Goal: Check status: Check status

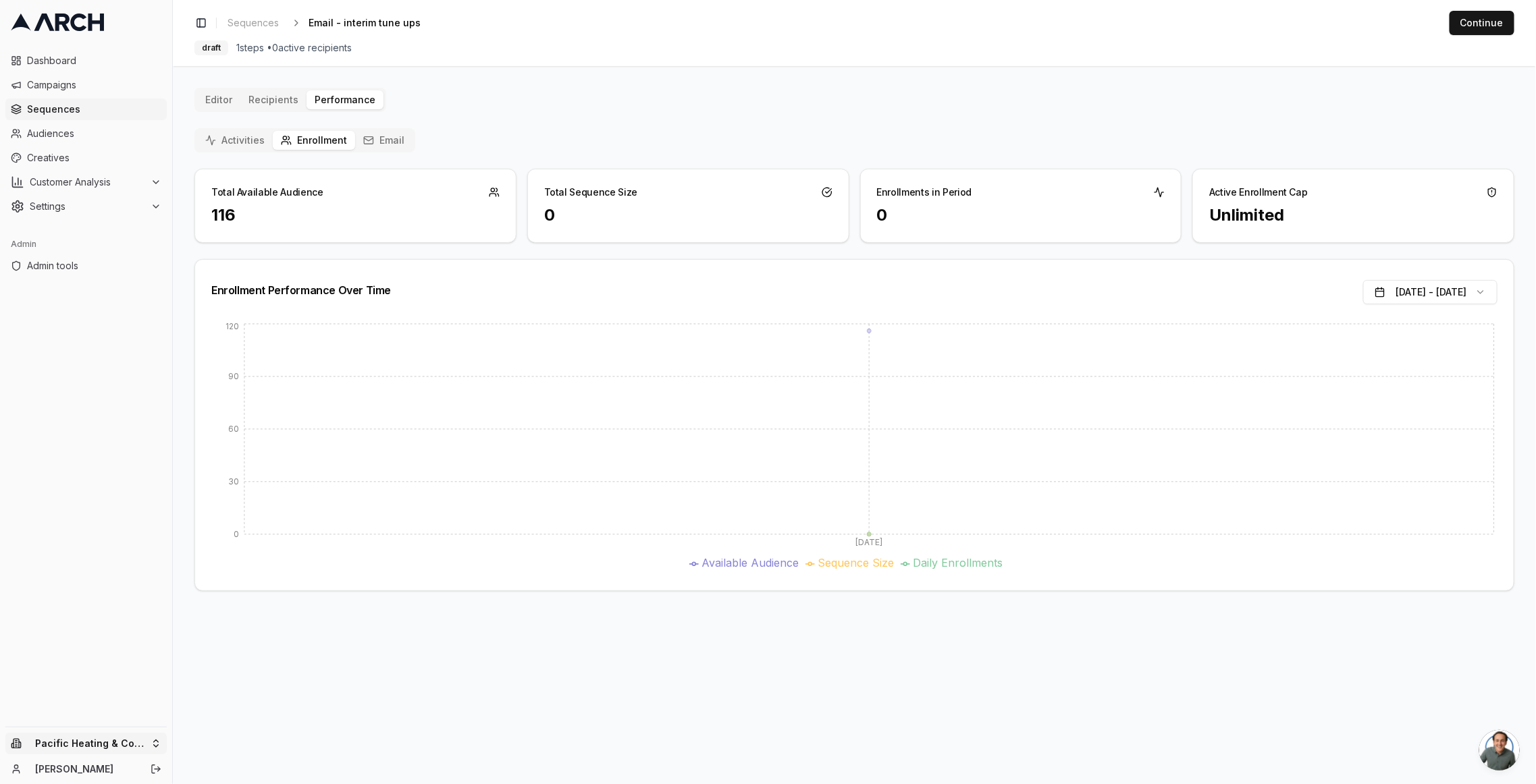
click at [142, 741] on html "Dashboard Campaigns Sequences Audiences Creatives Customer Analysis Settings Ad…" at bounding box center [768, 392] width 1536 height 784
click at [226, 536] on input "text" at bounding box center [258, 535] width 122 height 27
type input "comf"
click at [233, 718] on div "Intermountain - Comfort Solutions" at bounding box center [251, 732] width 150 height 35
click at [74, 109] on html "Dashboard Campaigns Sequences Audiences Creatives Customer Analysis Settings Ad…" at bounding box center [768, 392] width 1536 height 784
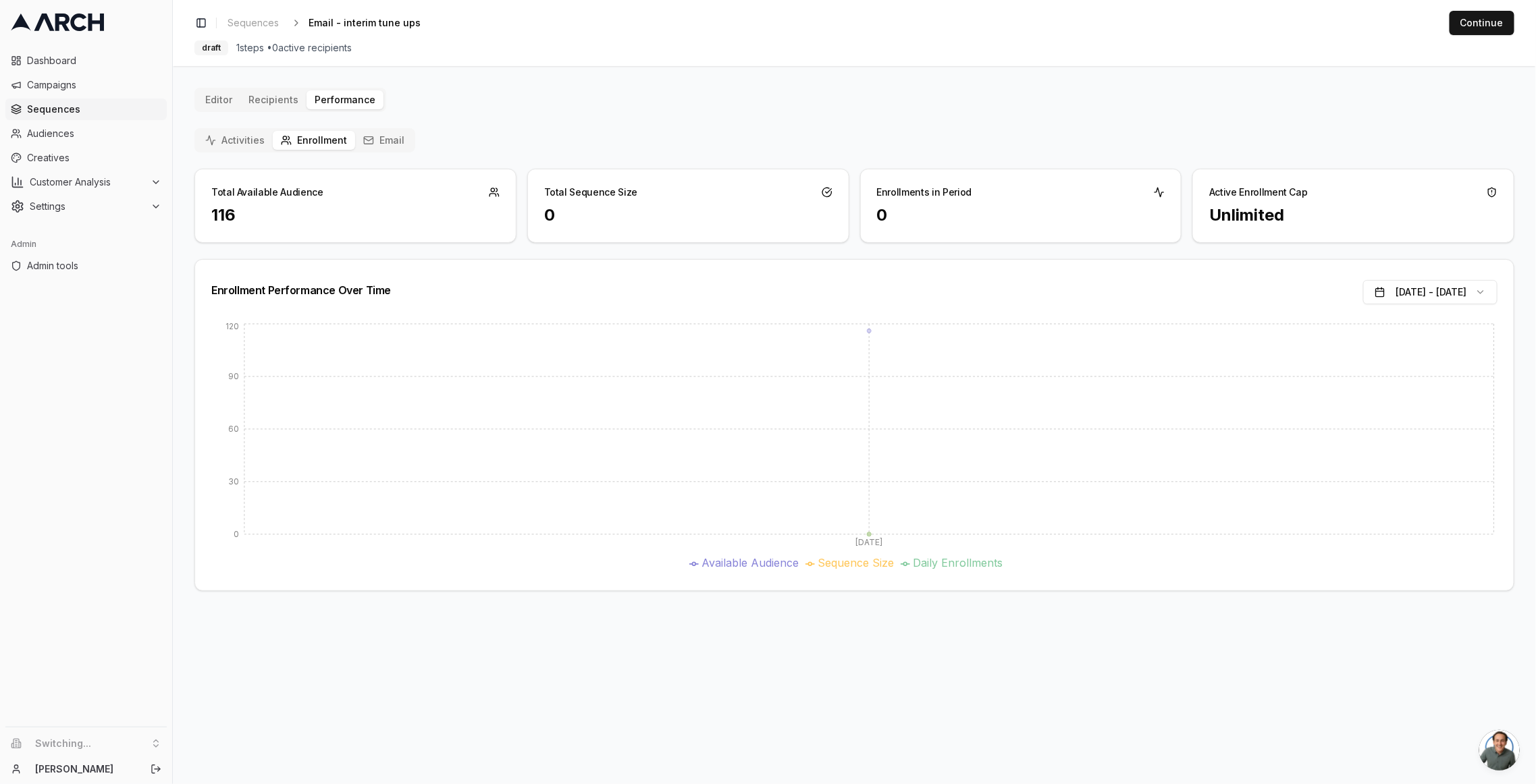
click at [74, 109] on span "Sequences" at bounding box center [94, 110] width 135 height 14
